Goal: Task Accomplishment & Management: Manage account settings

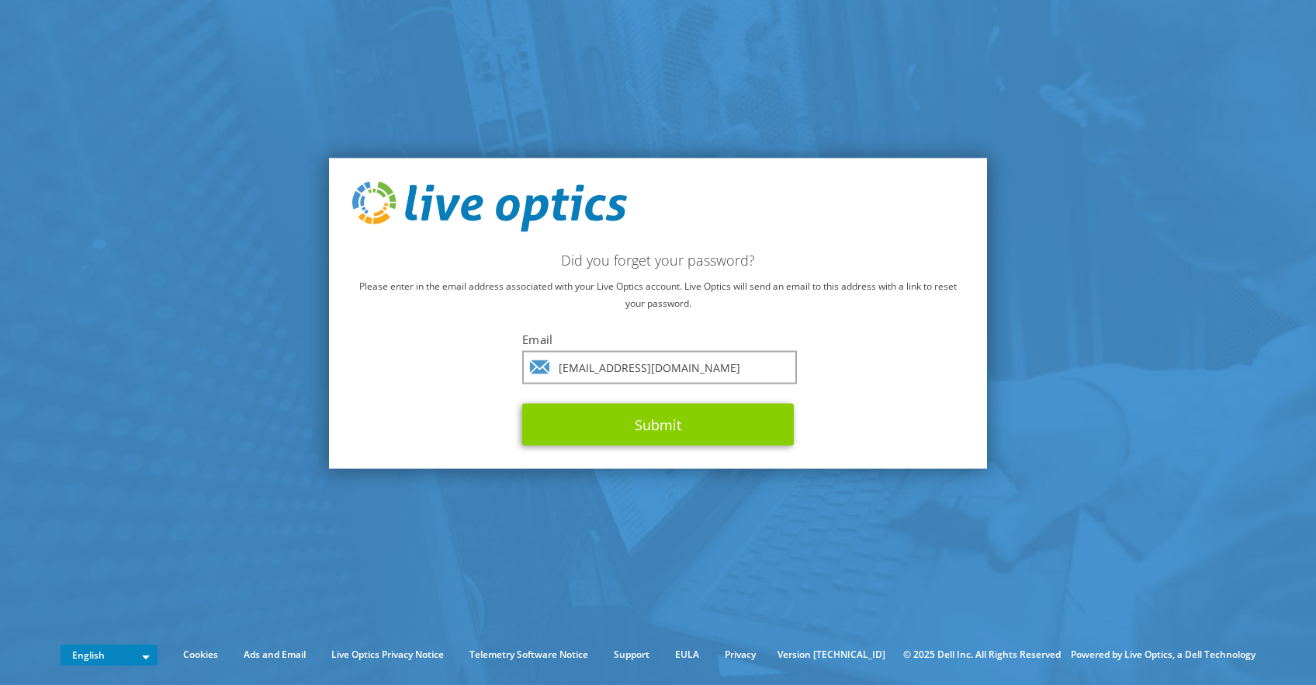
type input "[EMAIL_ADDRESS][DOMAIN_NAME]"
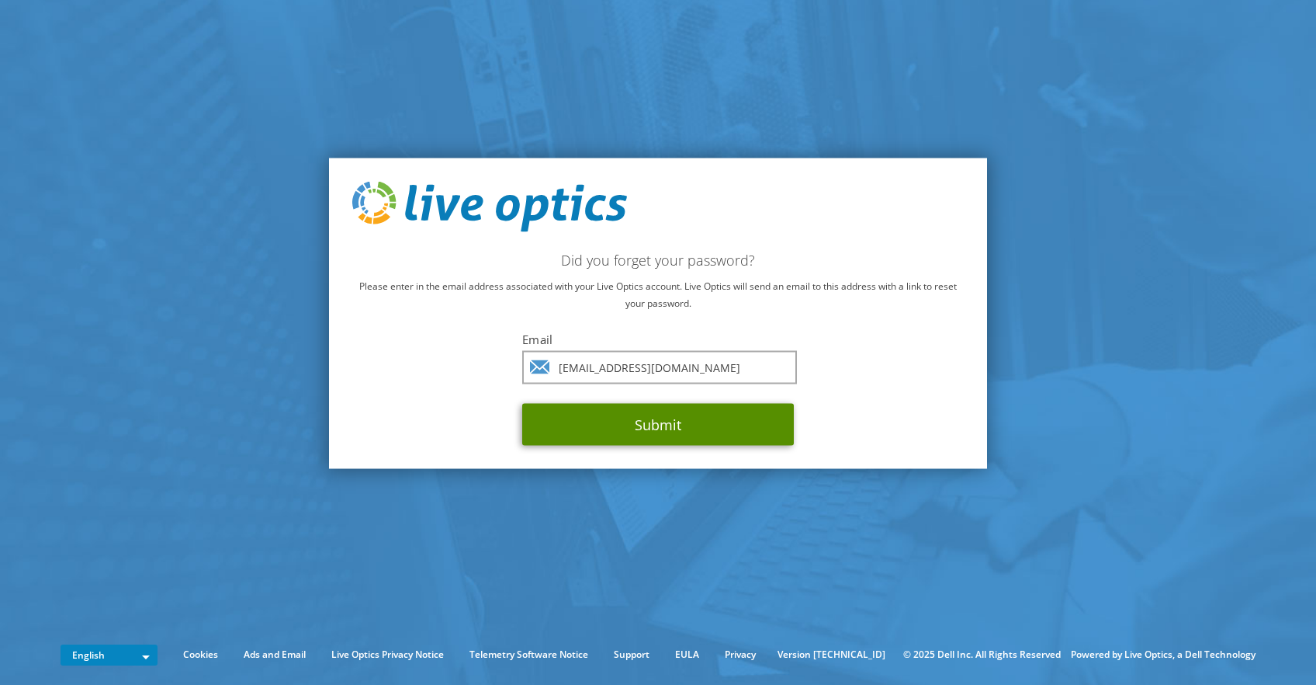
click at [655, 425] on button "Submit" at bounding box center [658, 425] width 272 height 42
click at [704, 439] on button "Submit" at bounding box center [658, 425] width 272 height 42
click at [715, 425] on button "Submit" at bounding box center [658, 425] width 272 height 42
click at [712, 421] on button "Submit" at bounding box center [658, 425] width 272 height 42
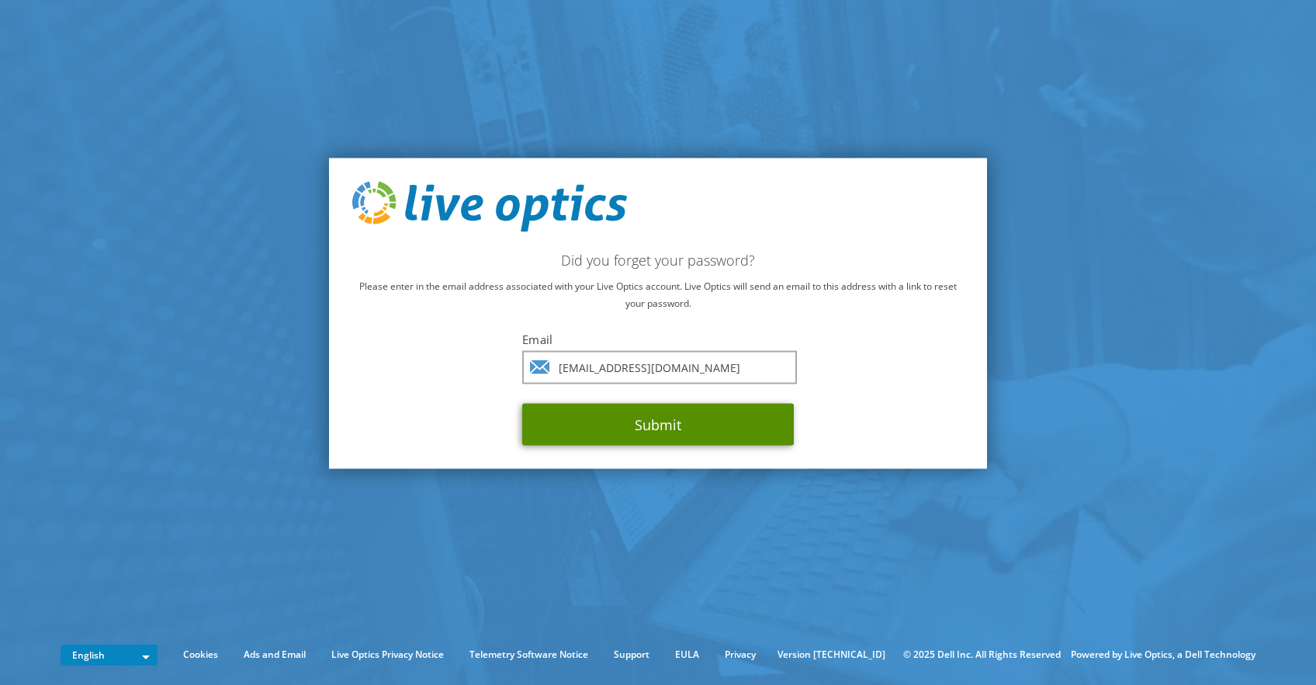
click at [712, 421] on button "Submit" at bounding box center [658, 425] width 272 height 42
click at [713, 421] on button "Submit" at bounding box center [658, 425] width 272 height 42
drag, startPoint x: 610, startPoint y: 426, endPoint x: 609, endPoint y: 436, distance: 10.1
click at [611, 426] on button "Submit" at bounding box center [658, 425] width 272 height 42
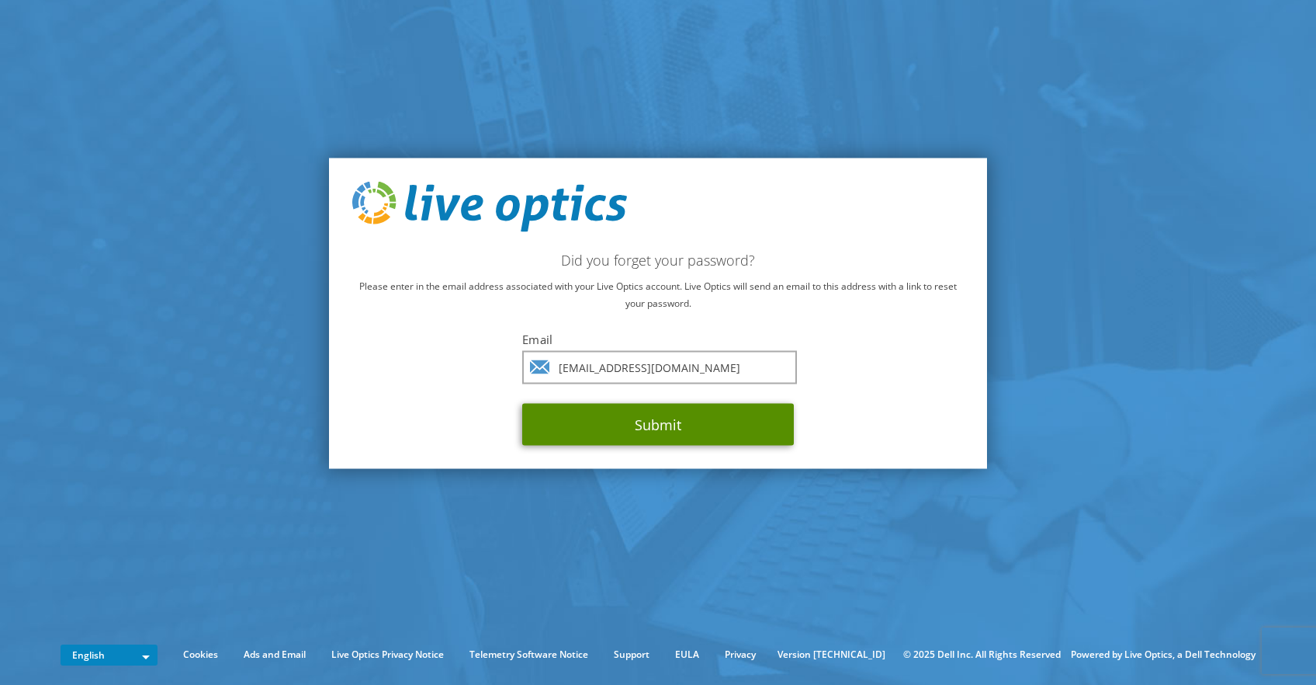
click at [706, 418] on button "Submit" at bounding box center [658, 425] width 272 height 42
